Goal: Check status: Check status

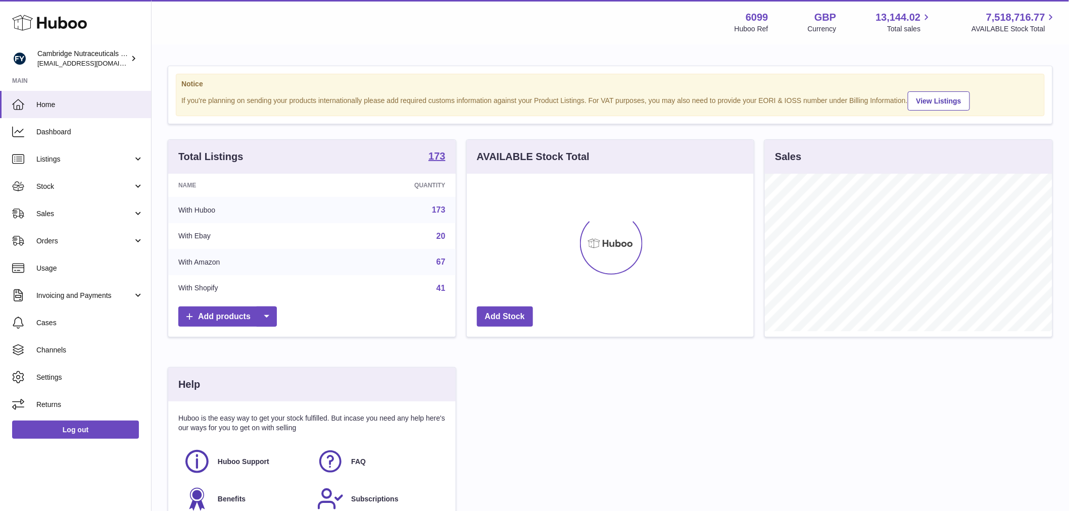
scroll to position [158, 287]
drag, startPoint x: 41, startPoint y: 192, endPoint x: 52, endPoint y: 195, distance: 10.6
click at [41, 192] on link "Stock" at bounding box center [75, 186] width 151 height 27
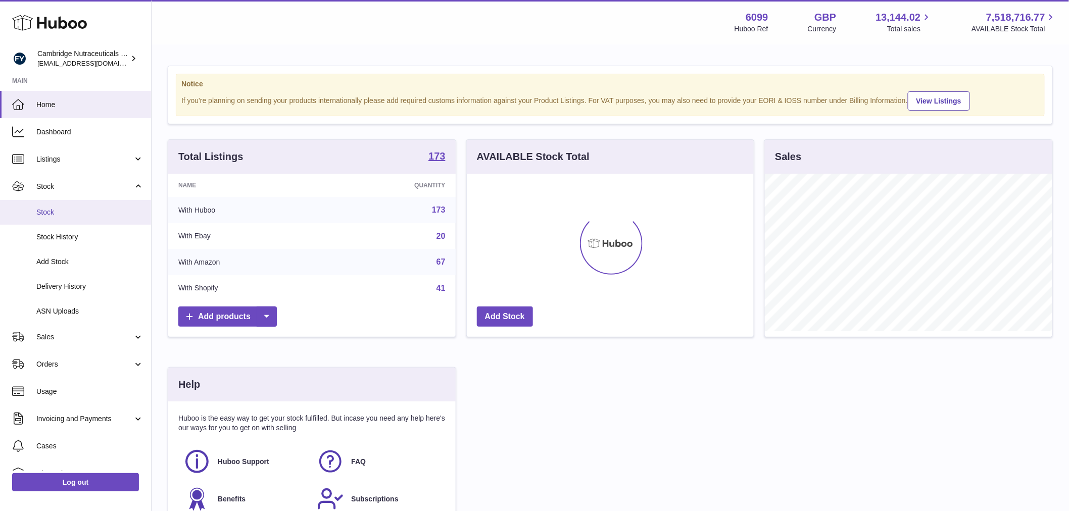
click at [78, 219] on link "Stock" at bounding box center [75, 212] width 151 height 25
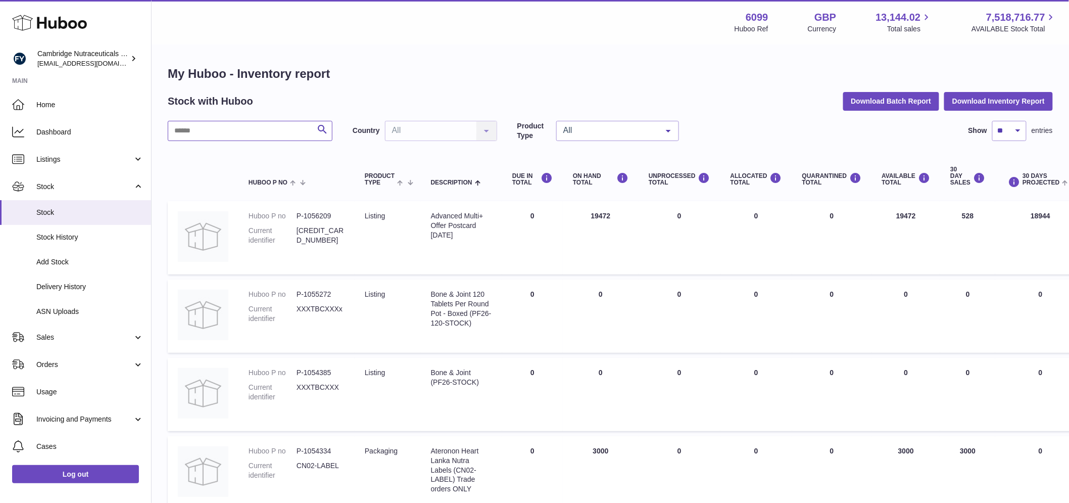
drag, startPoint x: 223, startPoint y: 137, endPoint x: 218, endPoint y: 139, distance: 5.3
click at [221, 139] on input "text" at bounding box center [250, 131] width 165 height 20
type input "*****"
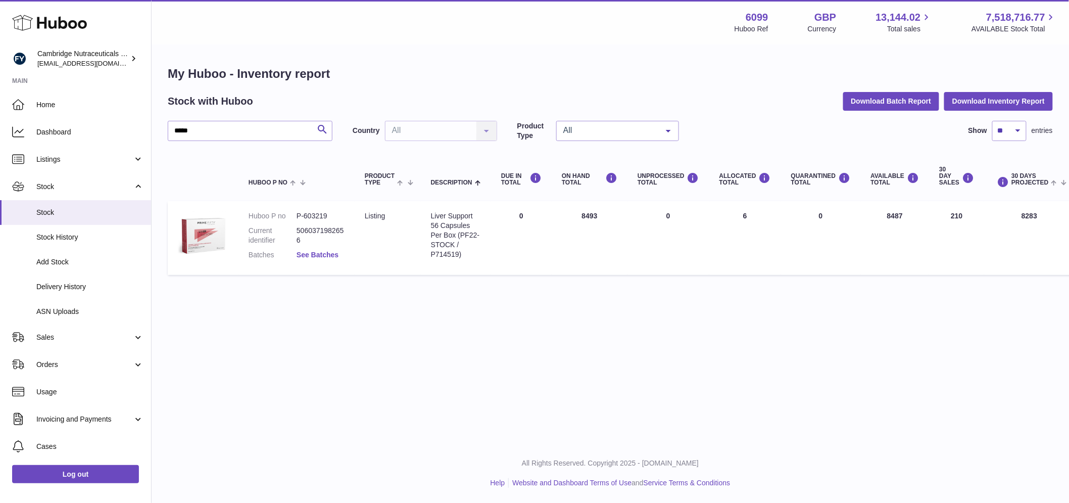
click at [323, 252] on link "See Batches" at bounding box center [318, 255] width 42 height 8
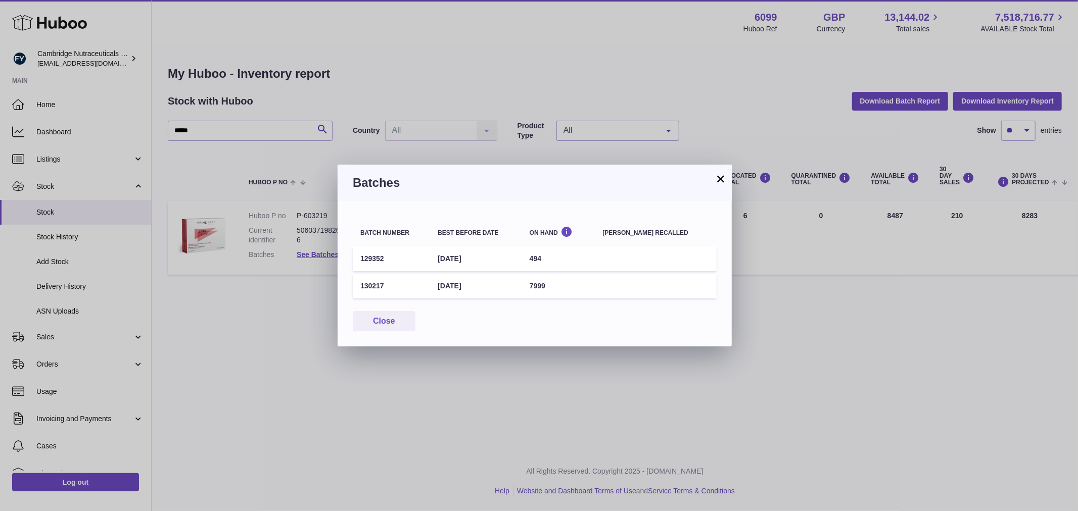
click at [376, 256] on td "129352" at bounding box center [391, 259] width 77 height 25
click at [375, 256] on td "129352" at bounding box center [391, 259] width 77 height 25
copy td "129352"
click at [371, 320] on button "Close" at bounding box center [384, 321] width 63 height 21
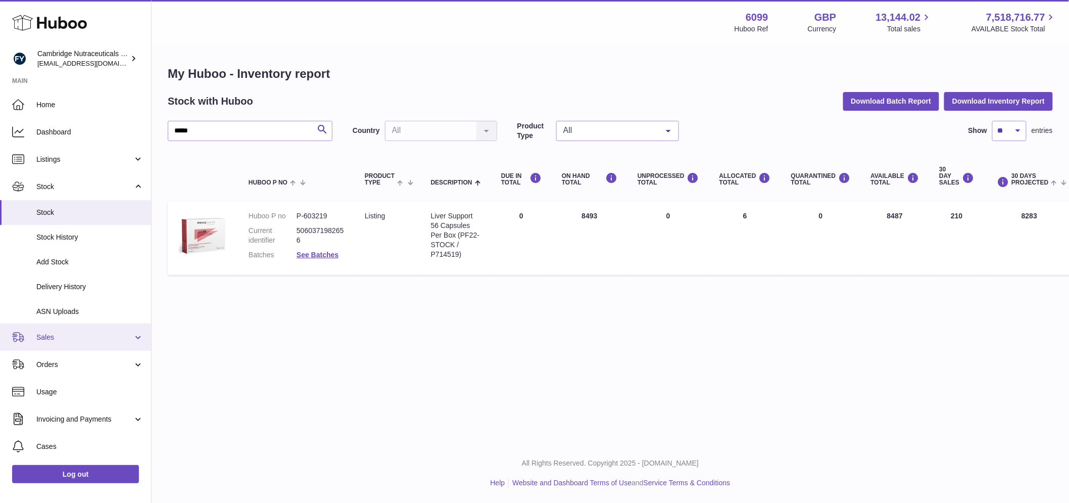
click at [81, 331] on link "Sales" at bounding box center [75, 336] width 151 height 27
click at [86, 349] on link "Sales" at bounding box center [75, 336] width 151 height 27
click at [82, 357] on ul "Home Dashboard Listings Not with Huboo Listings with Huboo Bundles Stock Stock …" at bounding box center [75, 316] width 151 height 451
click at [82, 347] on link "Sales" at bounding box center [75, 336] width 151 height 27
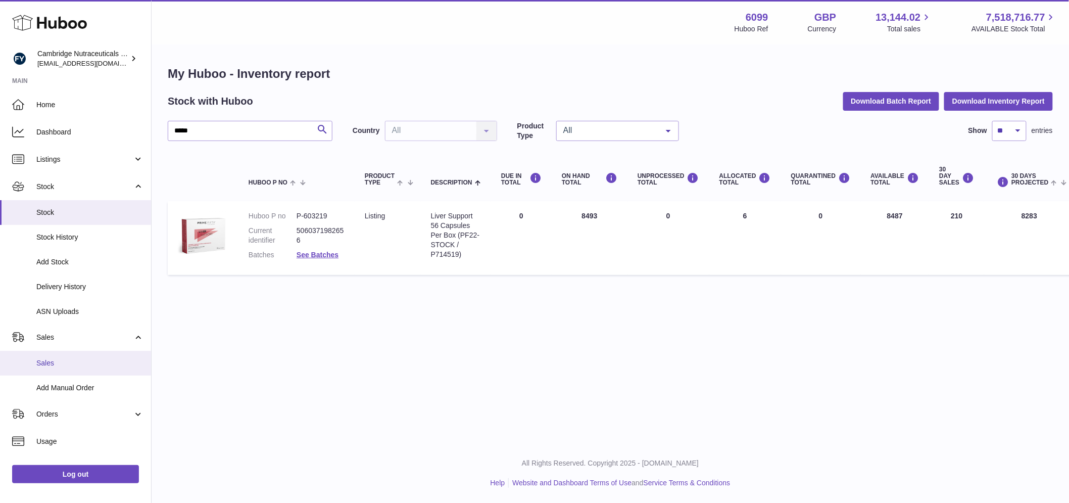
click at [76, 362] on span "Sales" at bounding box center [89, 363] width 107 height 10
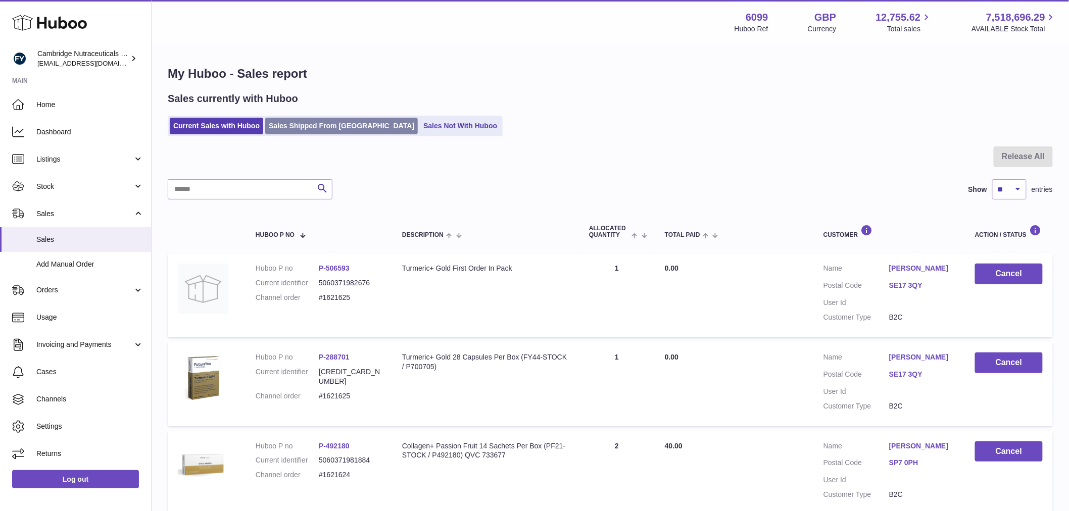
click at [301, 130] on link "Sales Shipped From [GEOGRAPHIC_DATA]" at bounding box center [341, 126] width 153 height 17
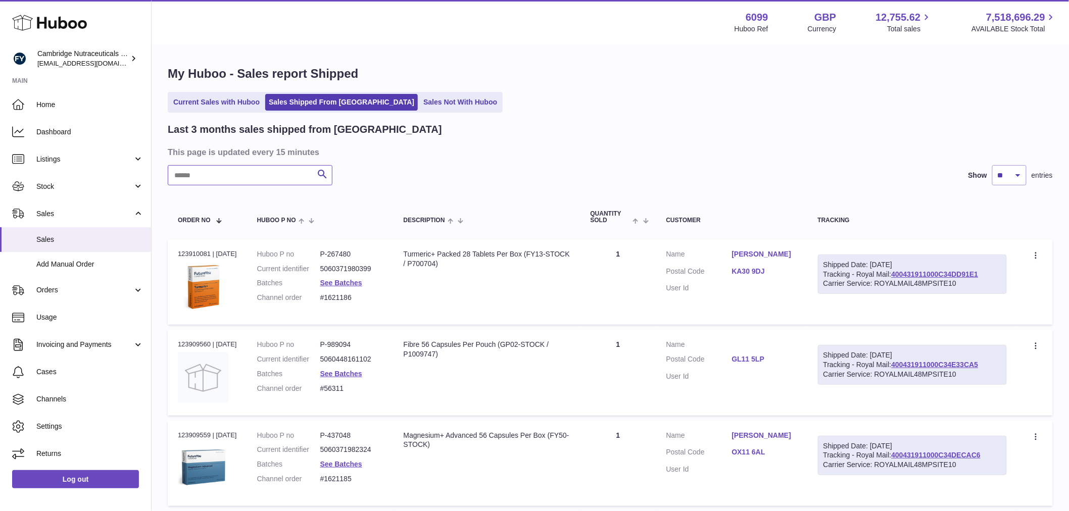
click at [215, 180] on input "text" at bounding box center [250, 175] width 165 height 20
paste input "*******"
type input "*******"
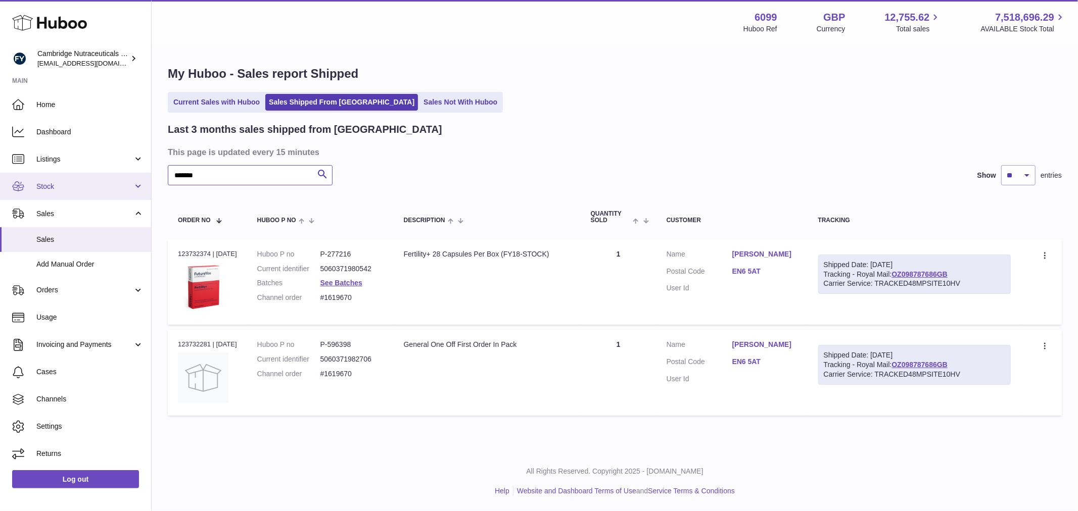
drag, startPoint x: 228, startPoint y: 174, endPoint x: 147, endPoint y: 172, distance: 81.4
click at [137, 175] on div "Huboo Cambridge Nutraceuticals Ltd huboo@camnutra.com Main Home Dashboard Listi…" at bounding box center [539, 255] width 1078 height 511
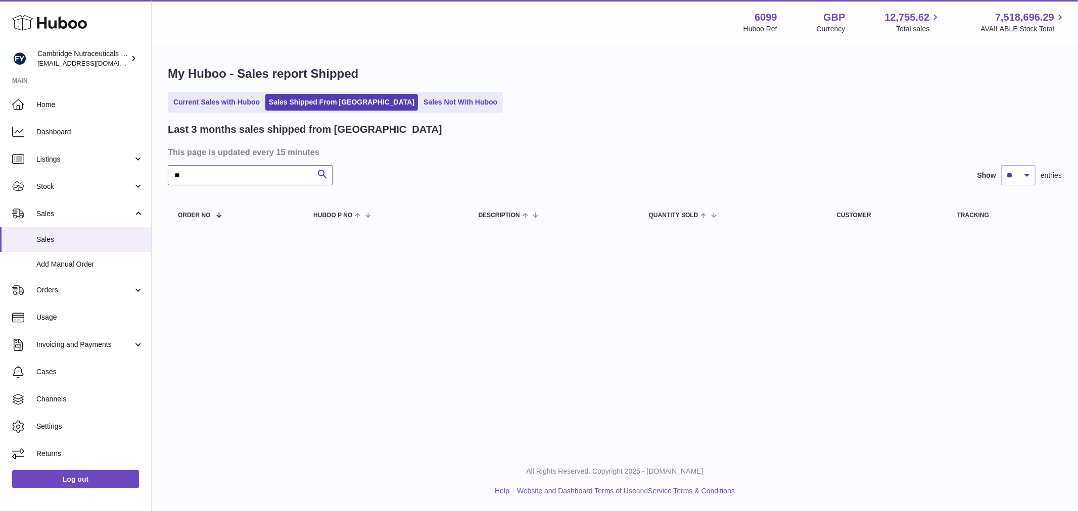
type input "*"
